Goal: Information Seeking & Learning: Learn about a topic

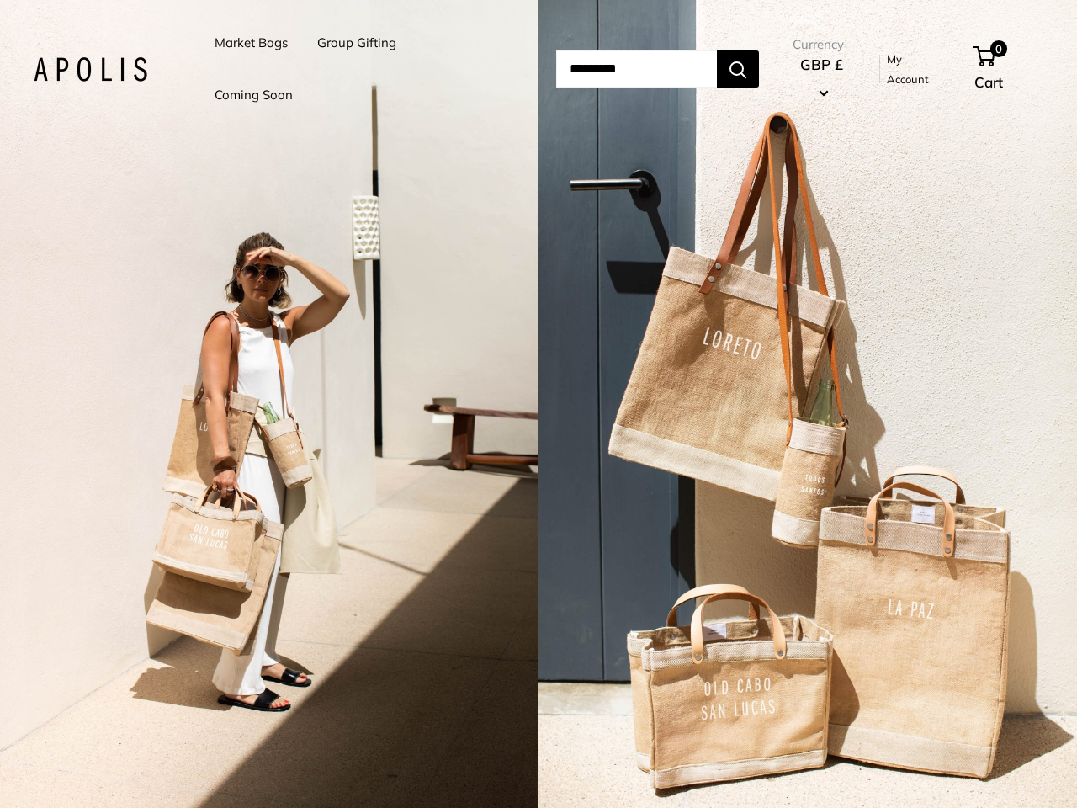
click at [556, 69] on input "Search..." at bounding box center [636, 68] width 161 height 37
click at [359, 69] on li "Group Gifting" at bounding box center [356, 43] width 79 height 52
click at [655, 69] on input "Search..." at bounding box center [636, 68] width 161 height 37
click at [269, 404] on div "2 / 7" at bounding box center [269, 404] width 538 height 808
click at [808, 404] on div "2 / 7" at bounding box center [807, 404] width 538 height 808
